Goal: Information Seeking & Learning: Compare options

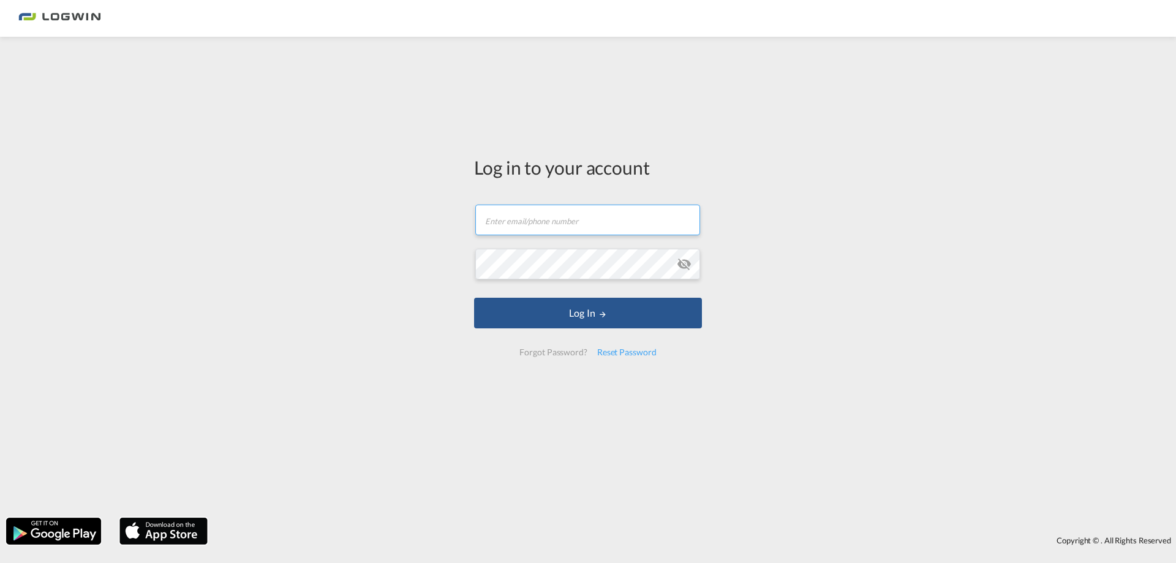
click at [558, 223] on input "text" at bounding box center [587, 219] width 225 height 31
type input "[PERSON_NAME][EMAIL_ADDRESS][DOMAIN_NAME]"
click at [474, 298] on button "Log In" at bounding box center [588, 313] width 228 height 31
